Goal: Navigation & Orientation: Find specific page/section

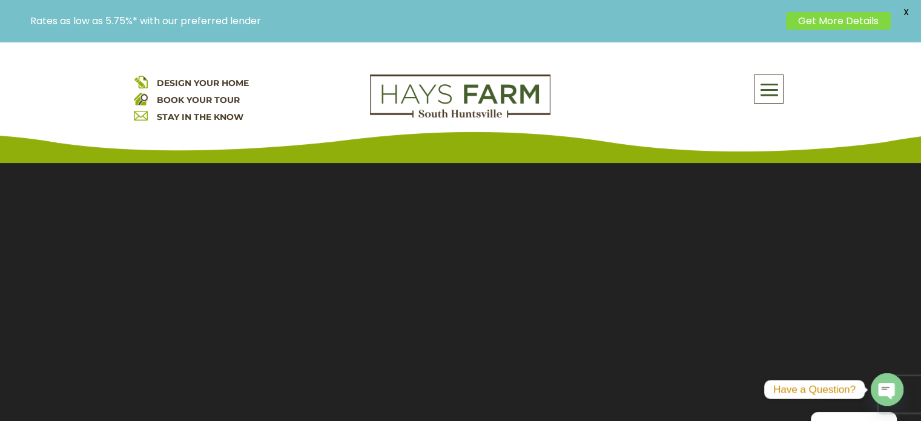
click at [187, 84] on span "DESIGN YOUR HOME" at bounding box center [203, 83] width 92 height 11
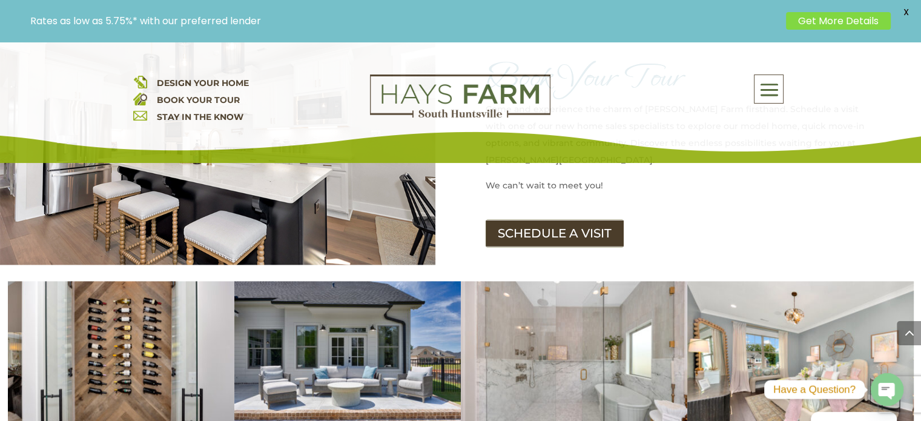
scroll to position [1635, 0]
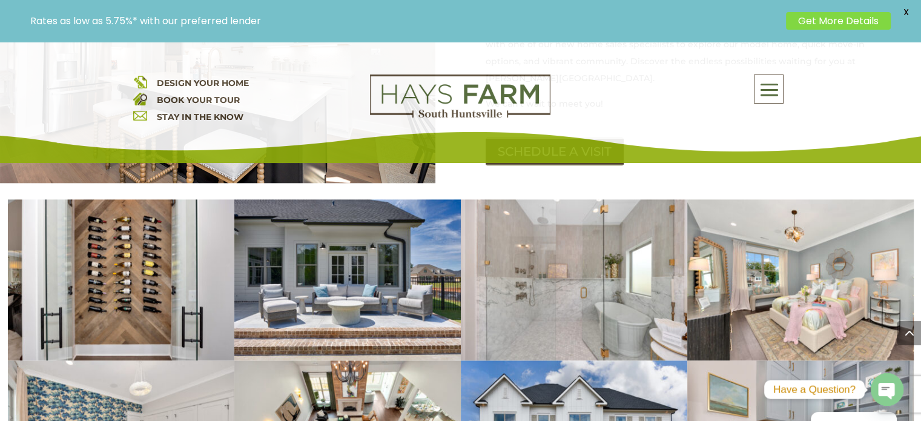
click at [768, 84] on span at bounding box center [769, 90] width 28 height 28
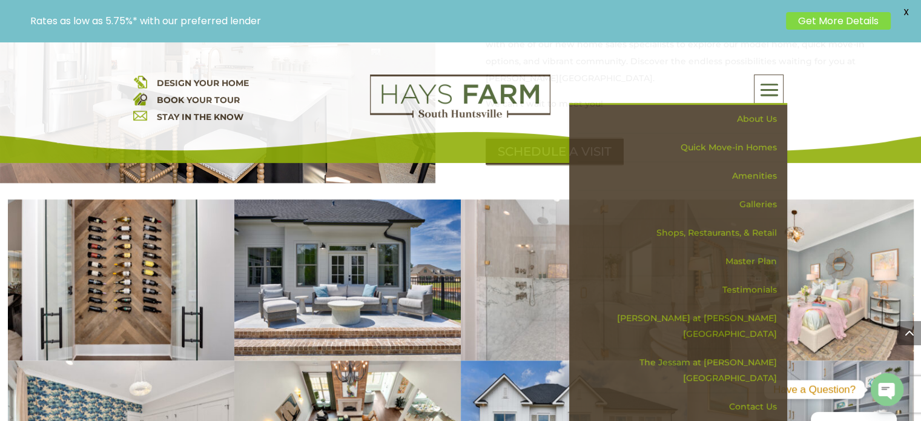
click at [701, 66] on div "DESIGN YOUR HOME BOOK YOUR TOUR STAY IN THE KNOW About Us Quick Move-in Homes A…" at bounding box center [460, 102] width 921 height 121
click at [211, 79] on span "DESIGN YOUR HOME" at bounding box center [202, 83] width 92 height 11
